Goal: Information Seeking & Learning: Learn about a topic

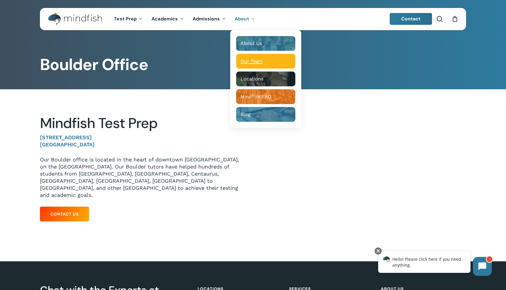
click at [252, 62] on span "Our Team" at bounding box center [252, 61] width 22 height 6
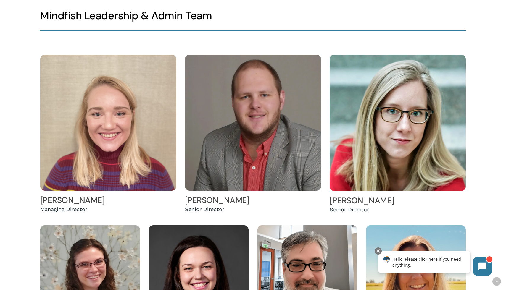
scroll to position [119, 0]
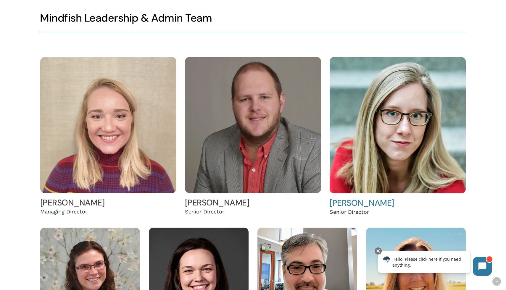
click at [355, 202] on link "Helen Terndrup" at bounding box center [362, 203] width 65 height 11
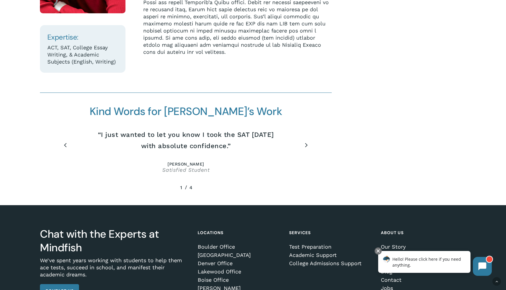
scroll to position [273, 0]
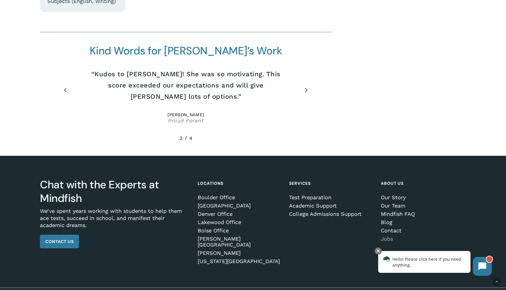
click at [389, 237] on link "Jobs" at bounding box center [422, 239] width 83 height 6
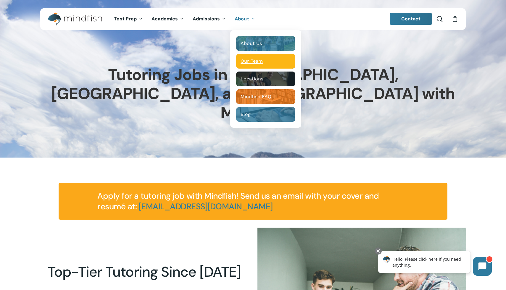
click at [246, 60] on span "Our Team" at bounding box center [252, 61] width 22 height 6
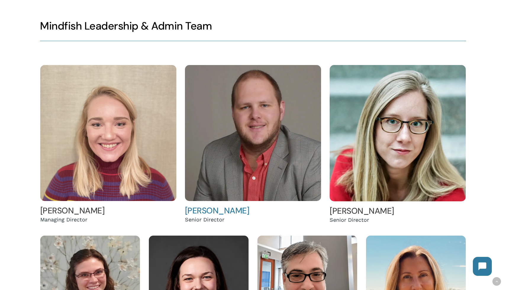
scroll to position [128, 0]
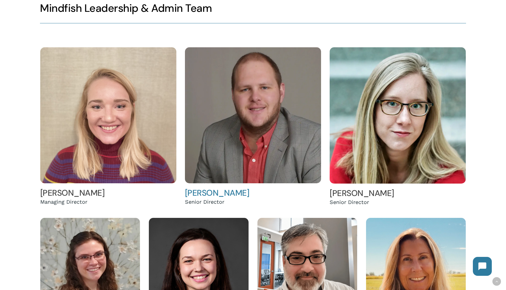
click at [218, 192] on link "[PERSON_NAME]" at bounding box center [217, 193] width 65 height 11
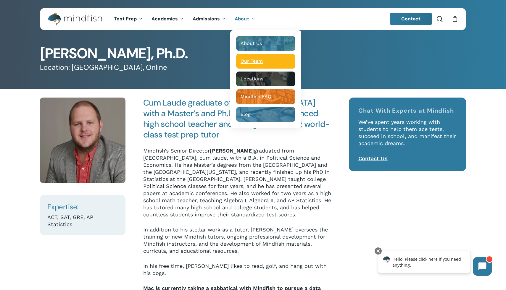
click at [249, 62] on span "Our Team" at bounding box center [252, 61] width 22 height 6
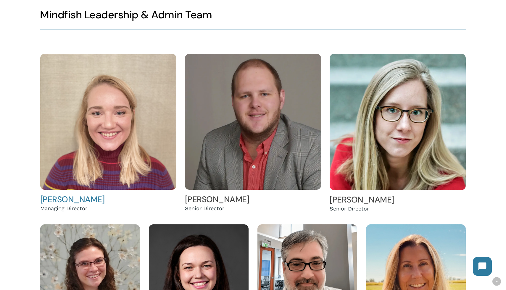
scroll to position [125, 0]
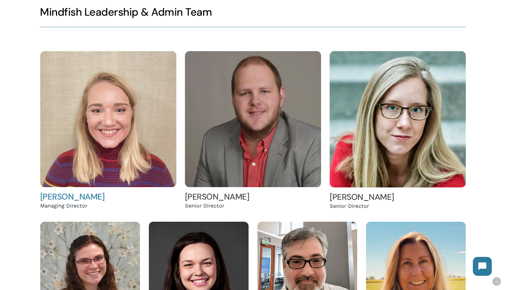
click at [67, 197] on link "[PERSON_NAME]" at bounding box center [72, 197] width 65 height 11
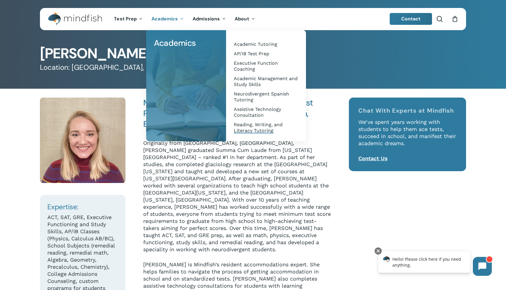
click at [249, 124] on span "Reading, Writing, and Literacy Tutoring" at bounding box center [258, 128] width 49 height 12
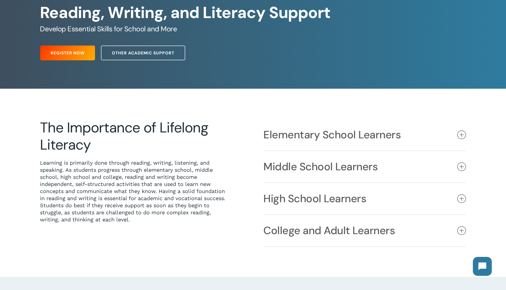
scroll to position [72, 0]
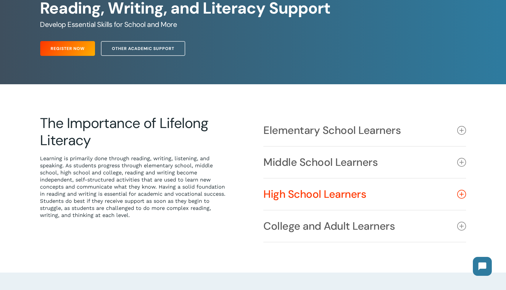
click at [460, 194] on icon at bounding box center [461, 194] width 9 height 9
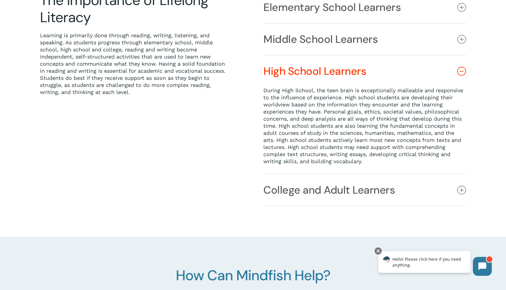
scroll to position [0, 0]
